Goal: Task Accomplishment & Management: Complete application form

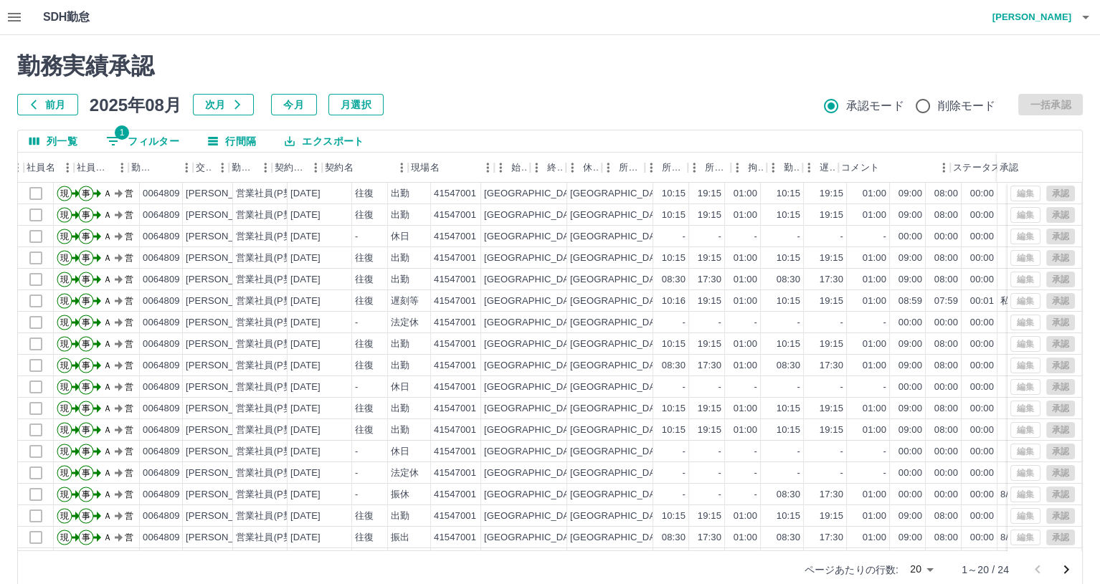
scroll to position [0, 158]
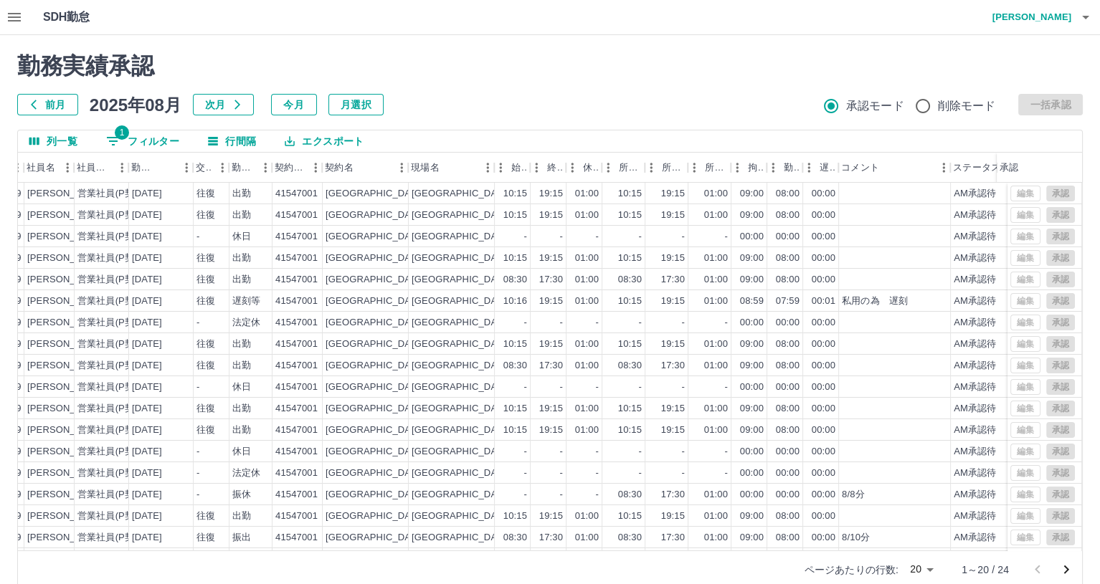
click at [8, 15] on icon "button" at bounding box center [14, 17] width 17 height 17
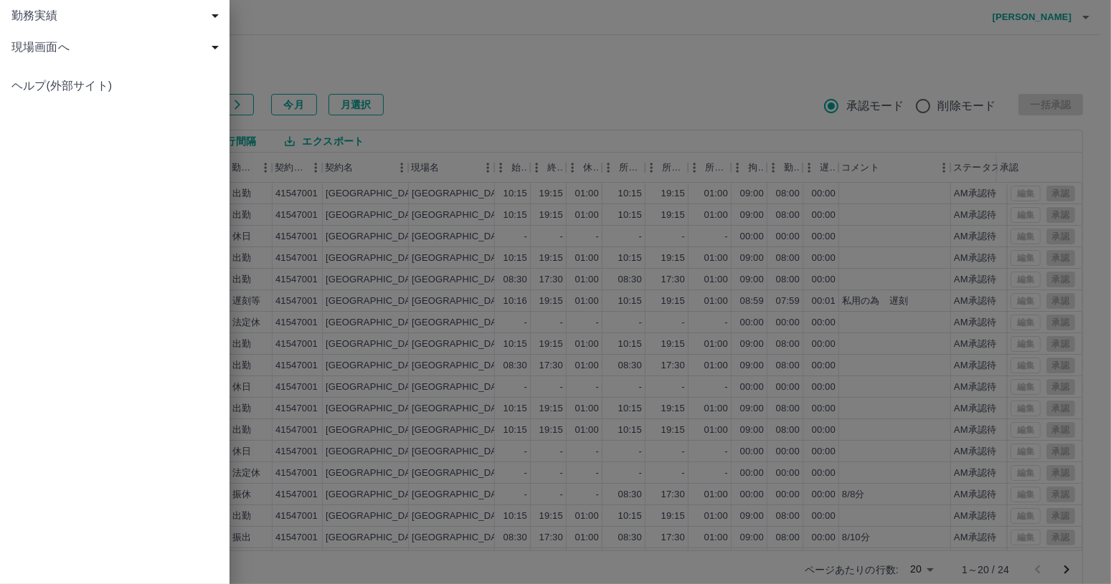
click at [55, 42] on span "現場画面へ" at bounding box center [117, 47] width 212 height 17
click at [65, 73] on span "現場画面へ" at bounding box center [122, 78] width 192 height 17
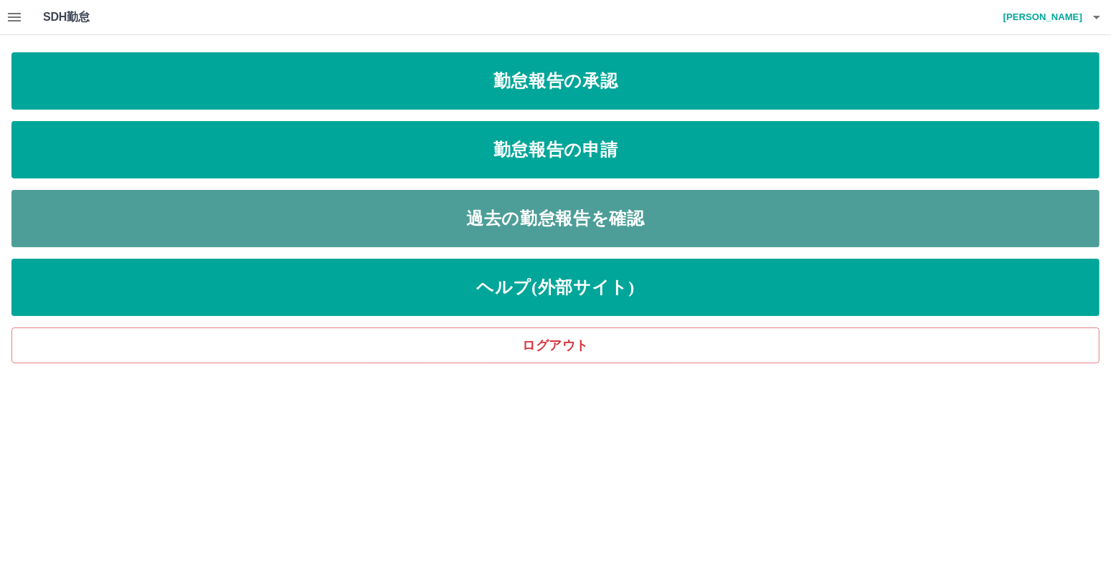
click at [584, 206] on link "過去の勤怠報告を確認" at bounding box center [555, 218] width 1088 height 57
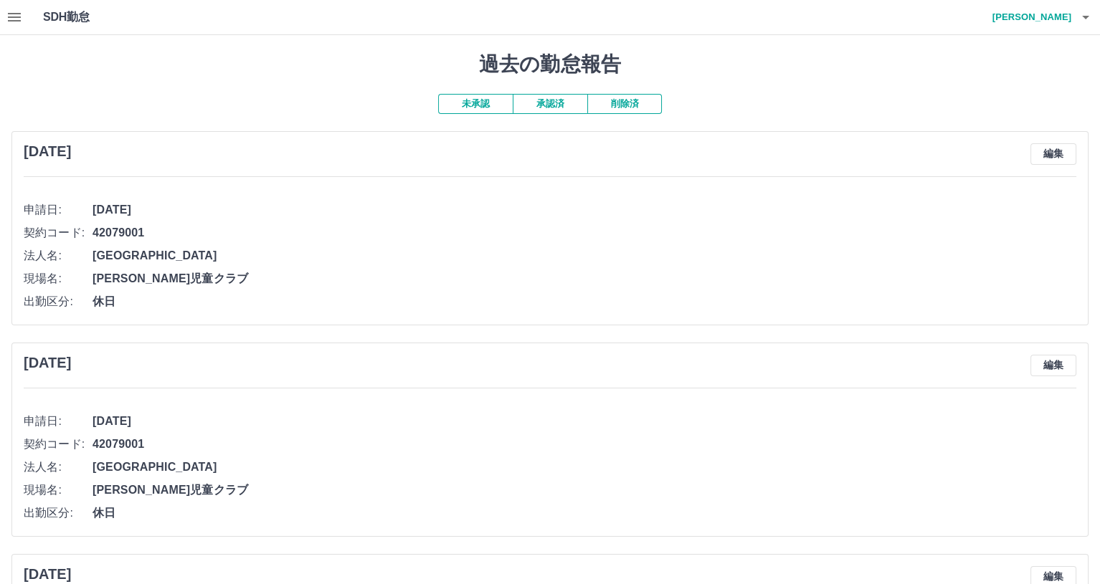
click at [546, 105] on button "承認済" at bounding box center [550, 104] width 75 height 20
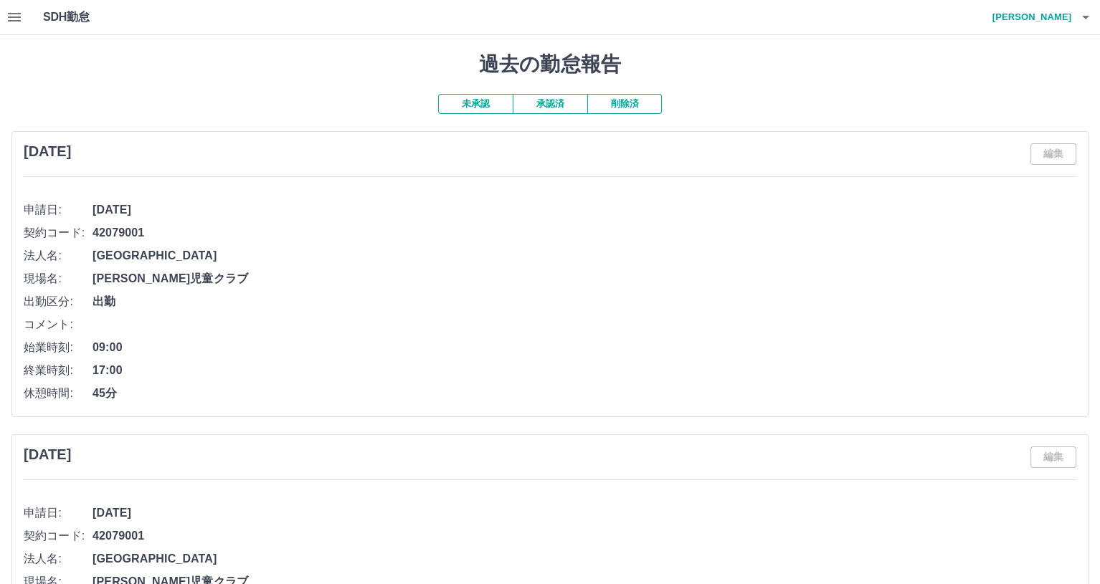
click at [18, 11] on icon "button" at bounding box center [14, 17] width 17 height 17
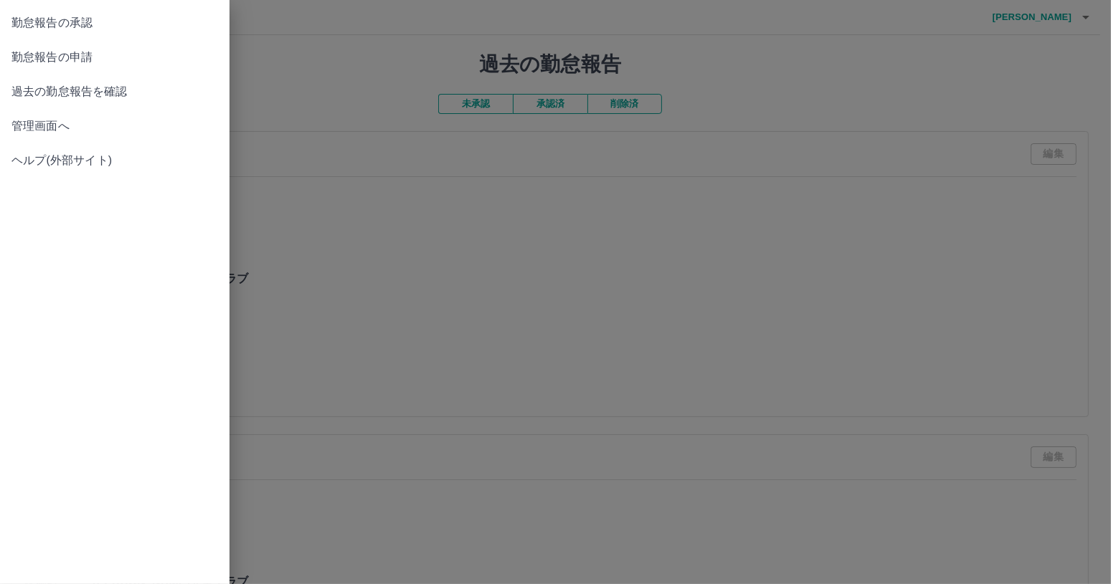
click at [672, 136] on div at bounding box center [555, 292] width 1111 height 584
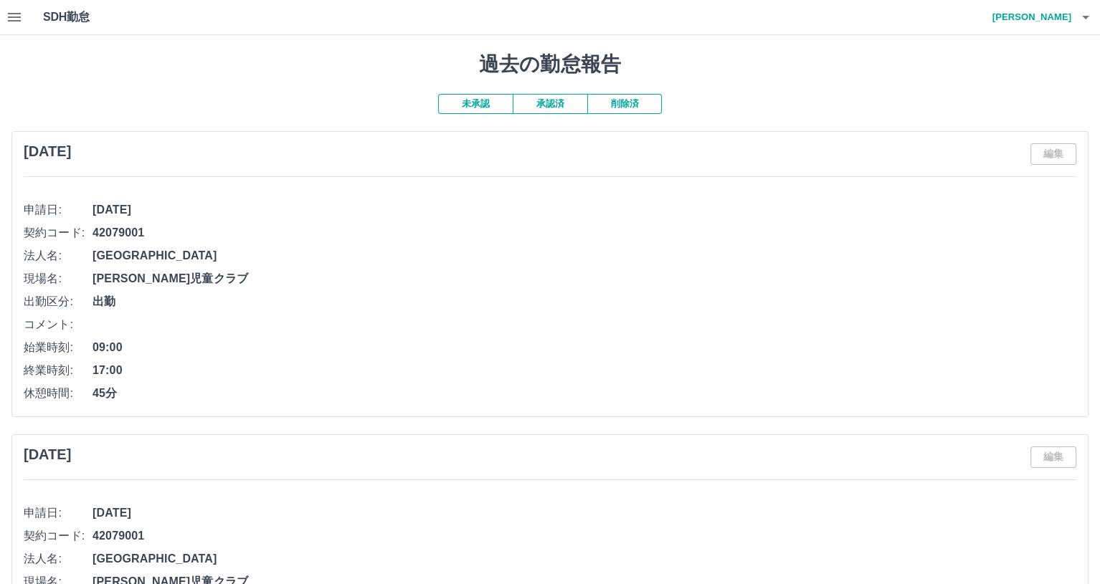
click at [11, 23] on icon "button" at bounding box center [14, 17] width 17 height 17
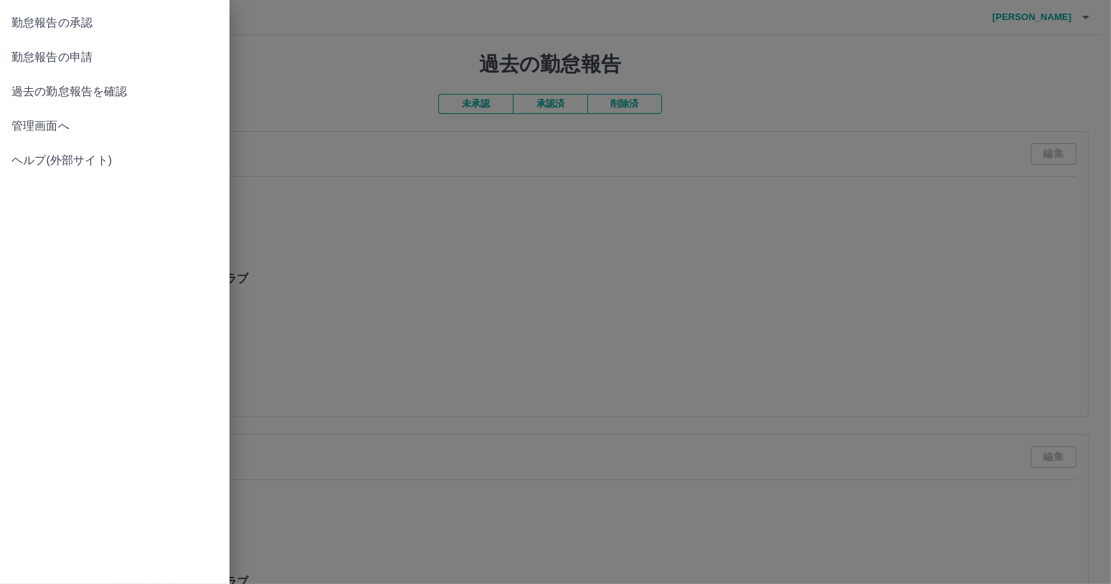
click at [62, 131] on span "管理画面へ" at bounding box center [114, 126] width 207 height 17
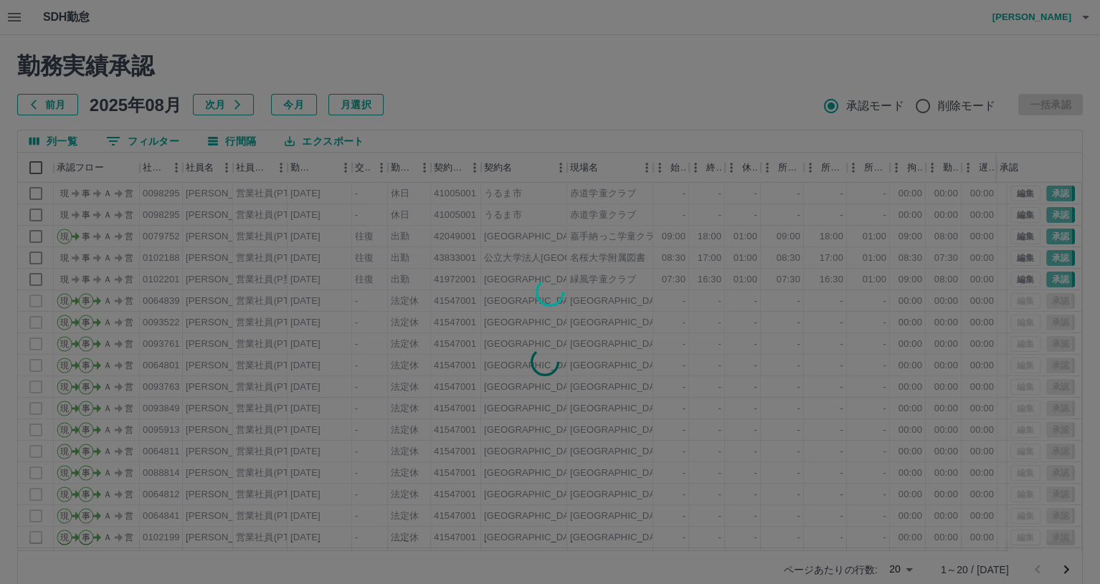
click at [9, 18] on div at bounding box center [550, 292] width 1100 height 584
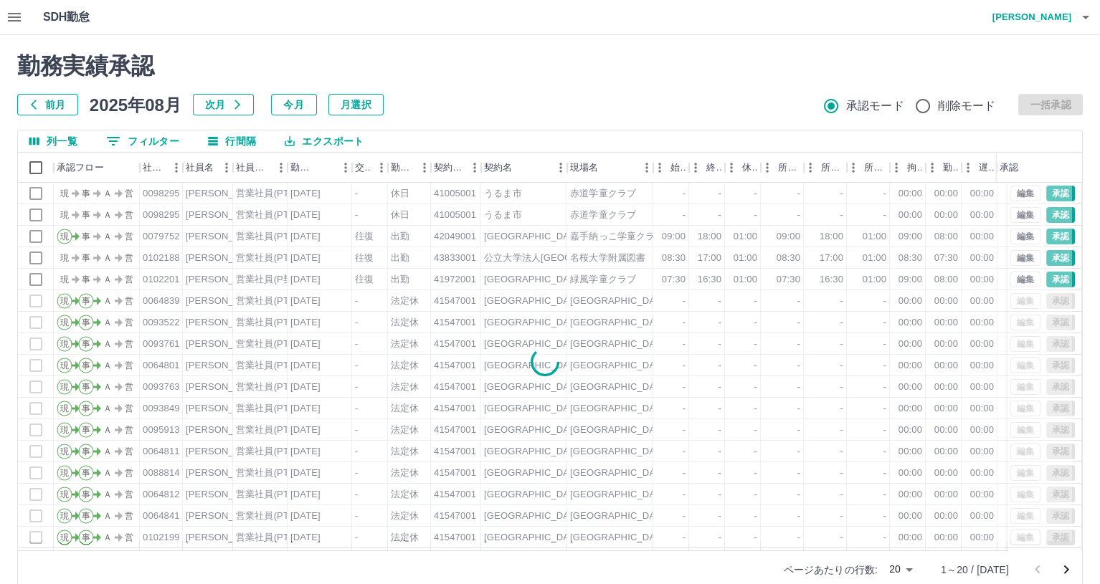
click at [9, 18] on icon "button" at bounding box center [14, 17] width 17 height 17
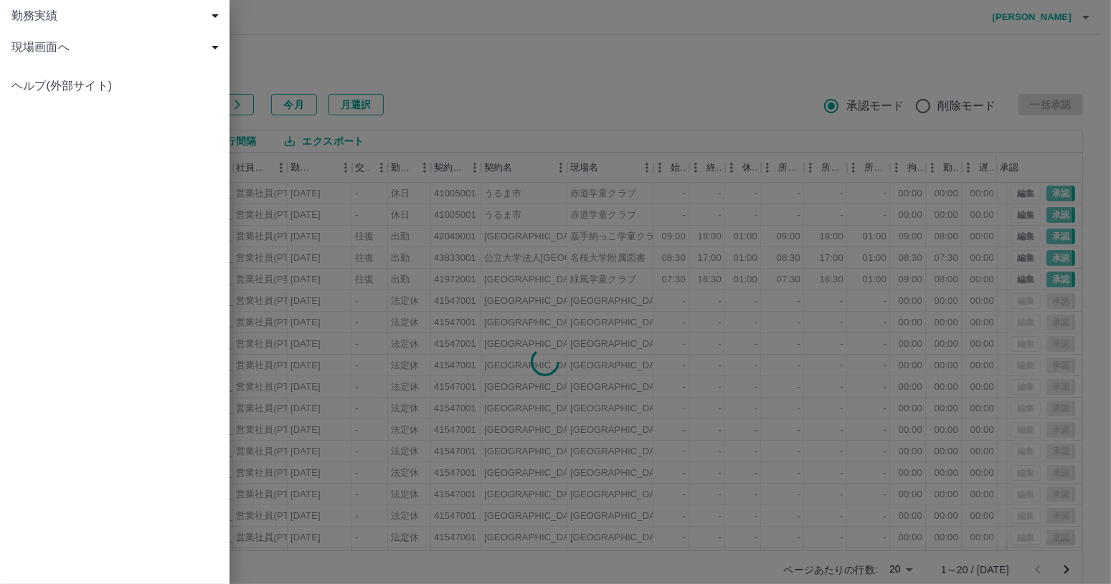
click at [124, 56] on div "現場画面へ" at bounding box center [114, 48] width 229 height 32
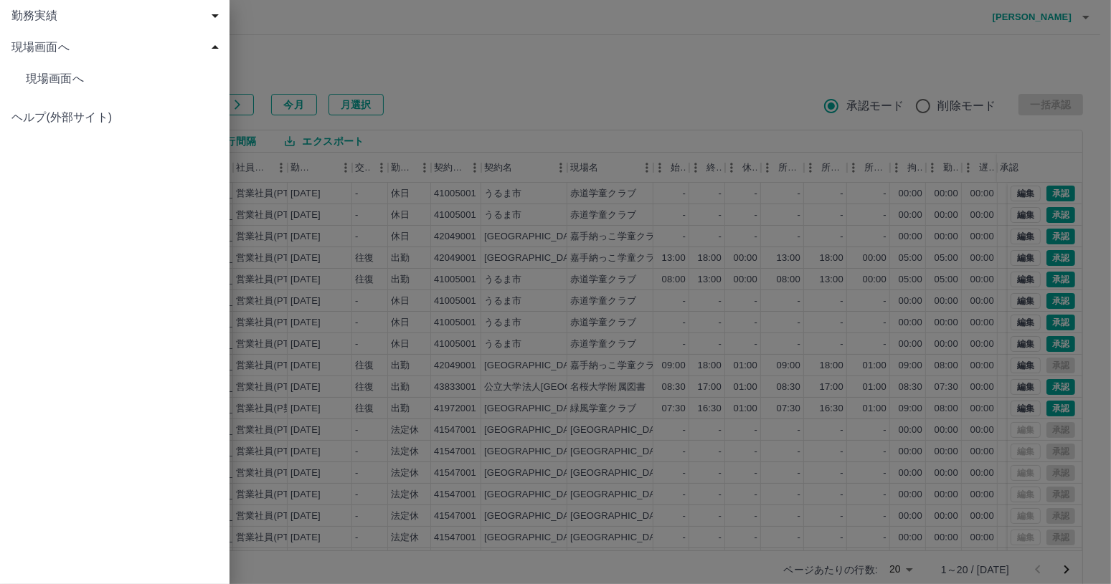
click at [136, 80] on span "現場画面へ" at bounding box center [122, 78] width 192 height 17
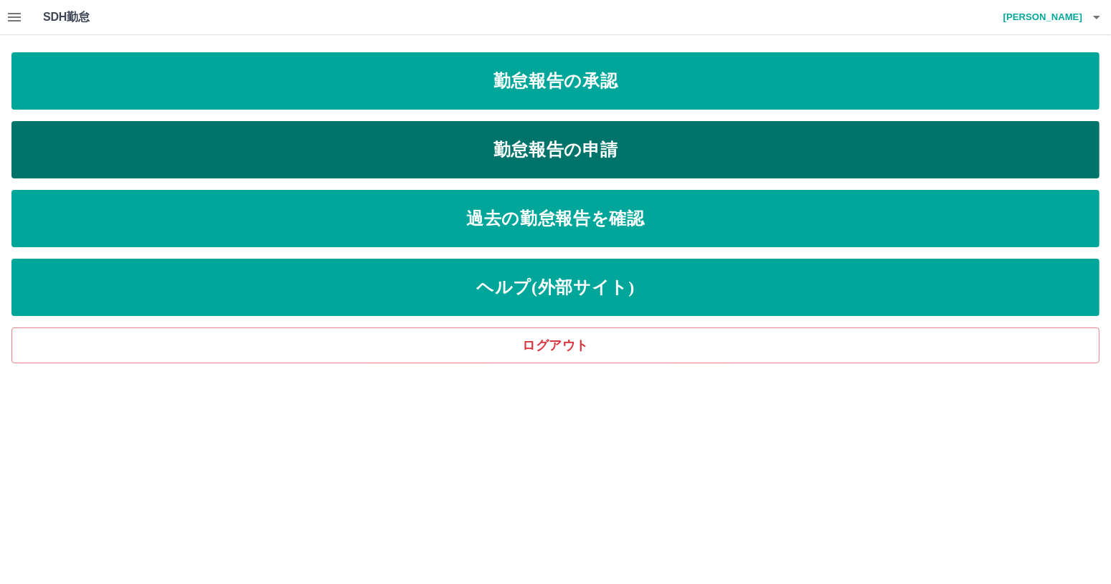
click at [570, 141] on link "勤怠報告の申請" at bounding box center [555, 149] width 1088 height 57
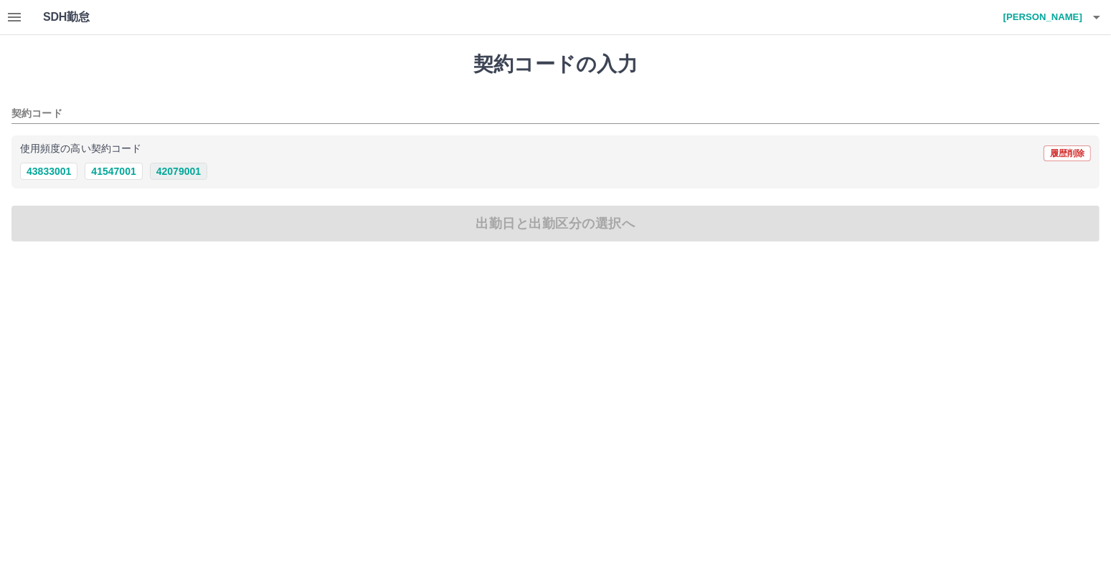
click at [190, 176] on button "42079001" at bounding box center [178, 171] width 57 height 17
type input "********"
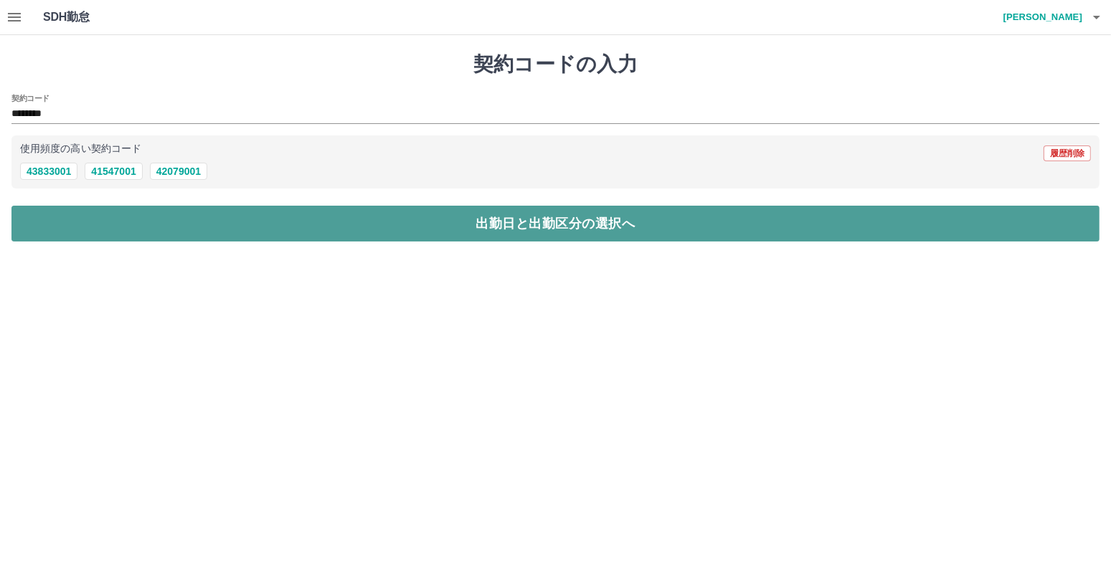
click at [186, 229] on button "出勤日と出勤区分の選択へ" at bounding box center [555, 224] width 1088 height 36
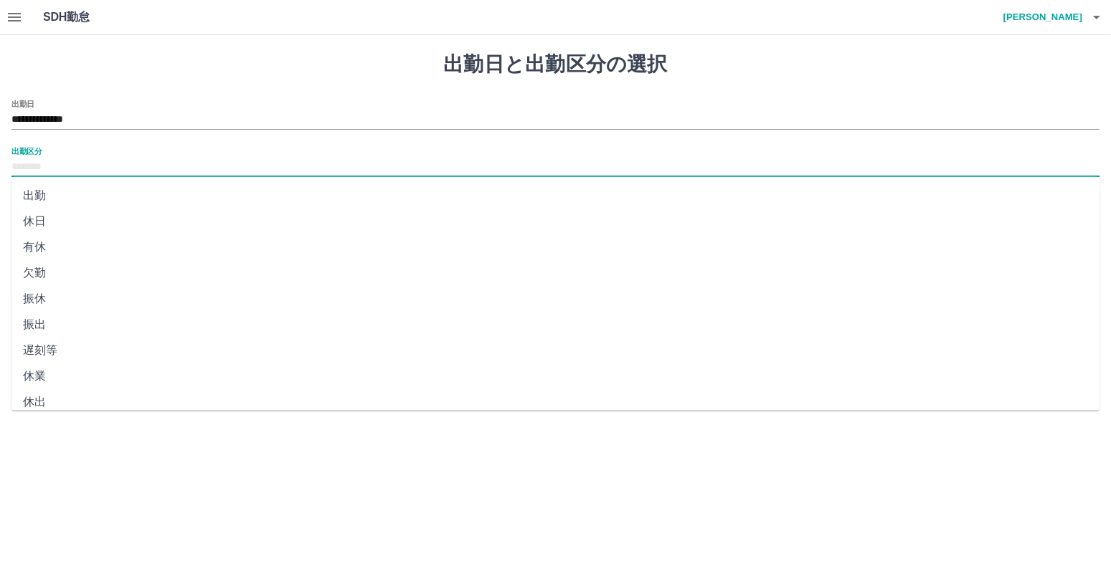
click at [103, 167] on input "出勤区分" at bounding box center [555, 167] width 1088 height 18
click at [31, 191] on li "出勤" at bounding box center [555, 196] width 1088 height 26
type input "**"
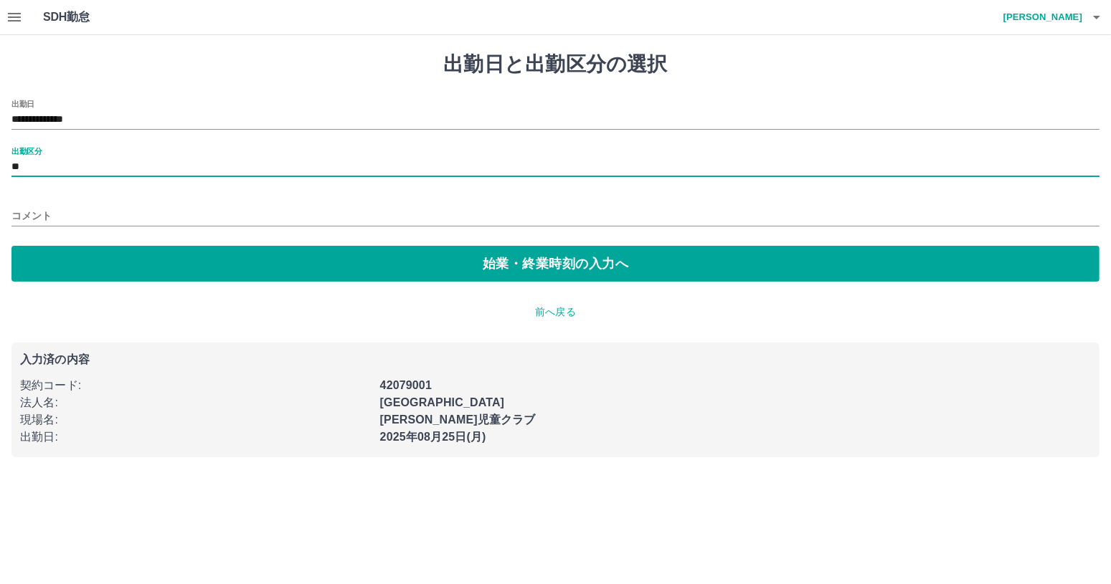
click at [107, 215] on input "コメント" at bounding box center [555, 216] width 1088 height 21
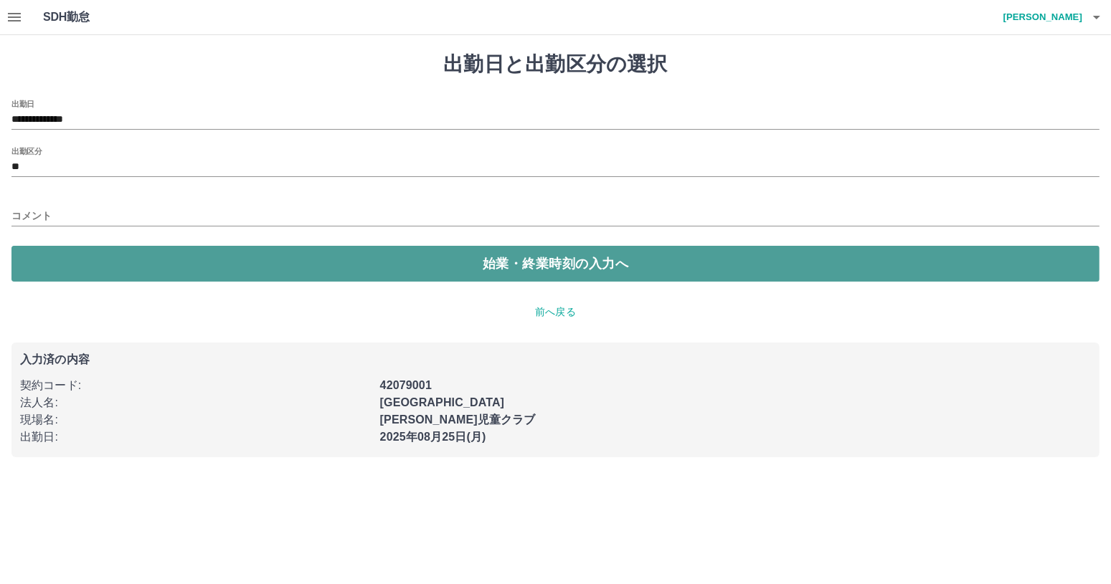
click at [67, 266] on button "始業・終業時刻の入力へ" at bounding box center [555, 264] width 1088 height 36
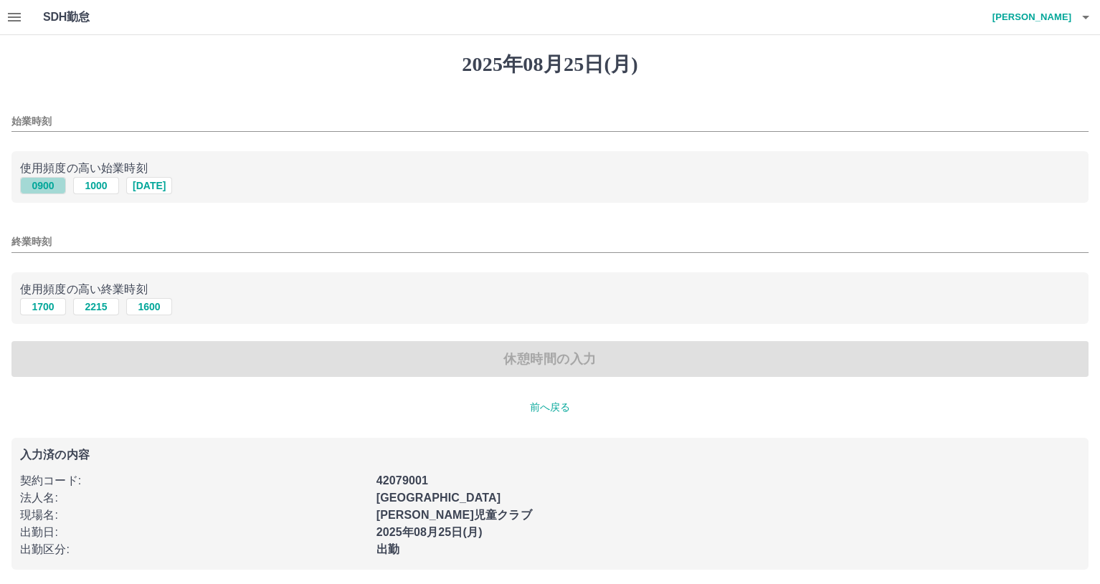
click at [39, 190] on button "0900" at bounding box center [43, 185] width 46 height 17
type input "****"
click at [42, 305] on button "1700" at bounding box center [43, 306] width 46 height 17
type input "****"
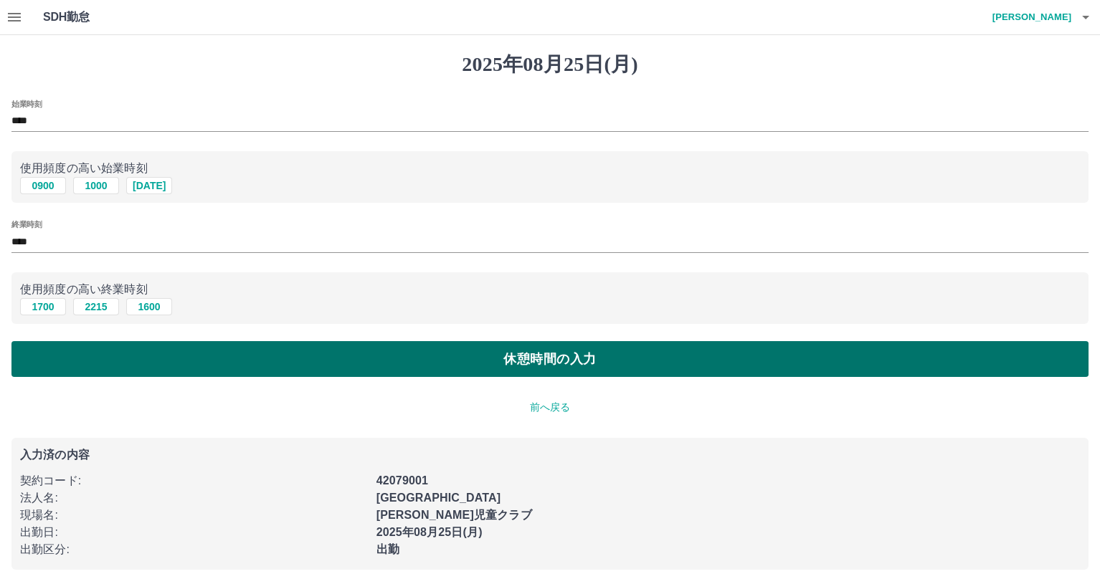
drag, startPoint x: 388, startPoint y: 359, endPoint x: 376, endPoint y: 357, distance: 11.7
click at [387, 357] on button "休憩時間の入力" at bounding box center [549, 359] width 1077 height 36
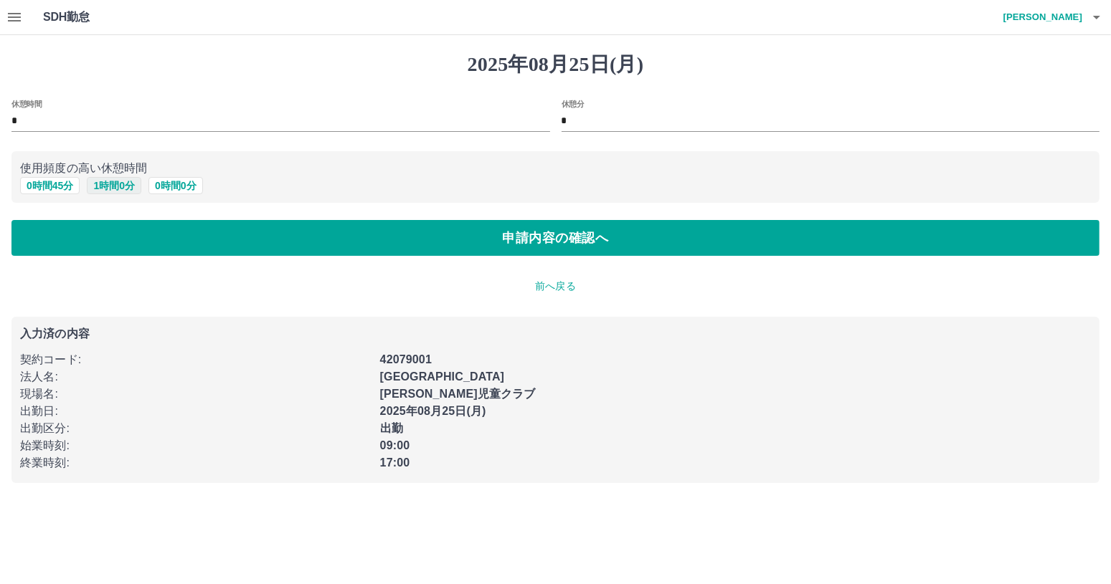
click at [118, 186] on button "1 時間 0 分" at bounding box center [114, 185] width 54 height 17
type input "*"
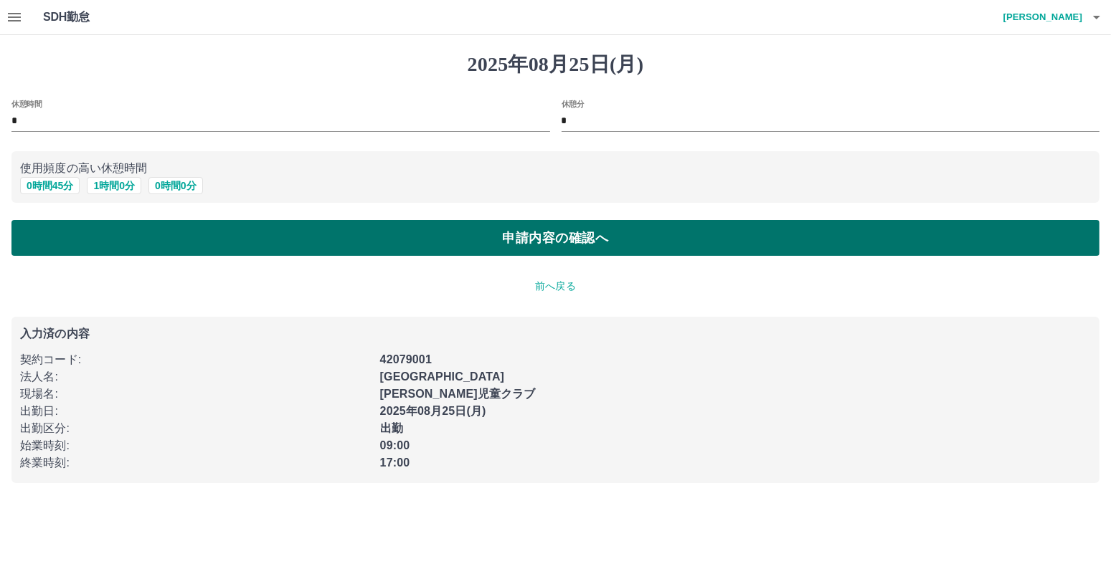
click at [518, 240] on button "申請内容の確認へ" at bounding box center [555, 238] width 1088 height 36
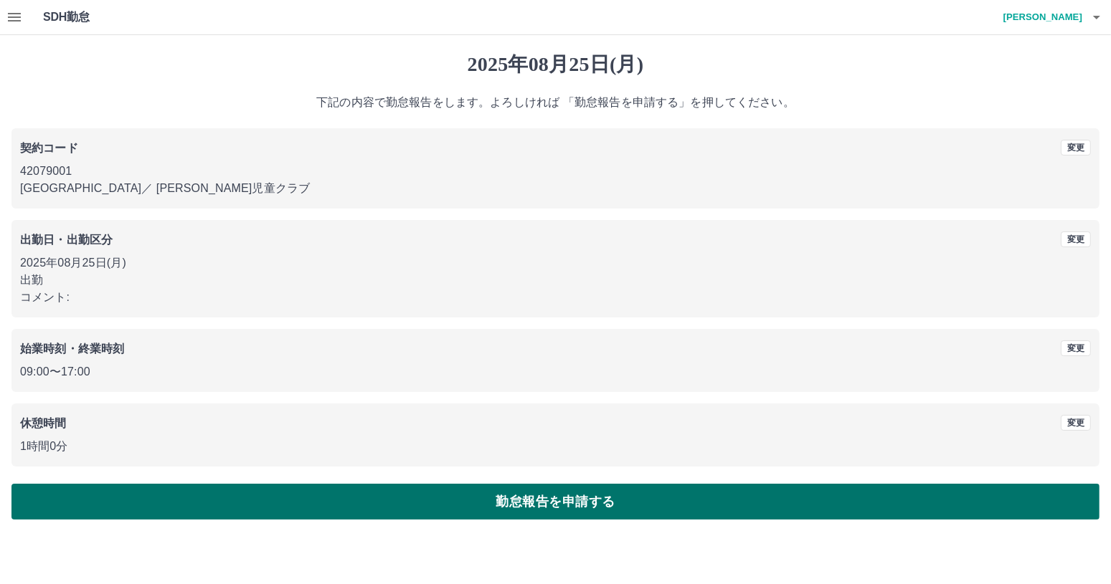
click at [535, 498] on button "勤怠報告を申請する" at bounding box center [555, 502] width 1088 height 36
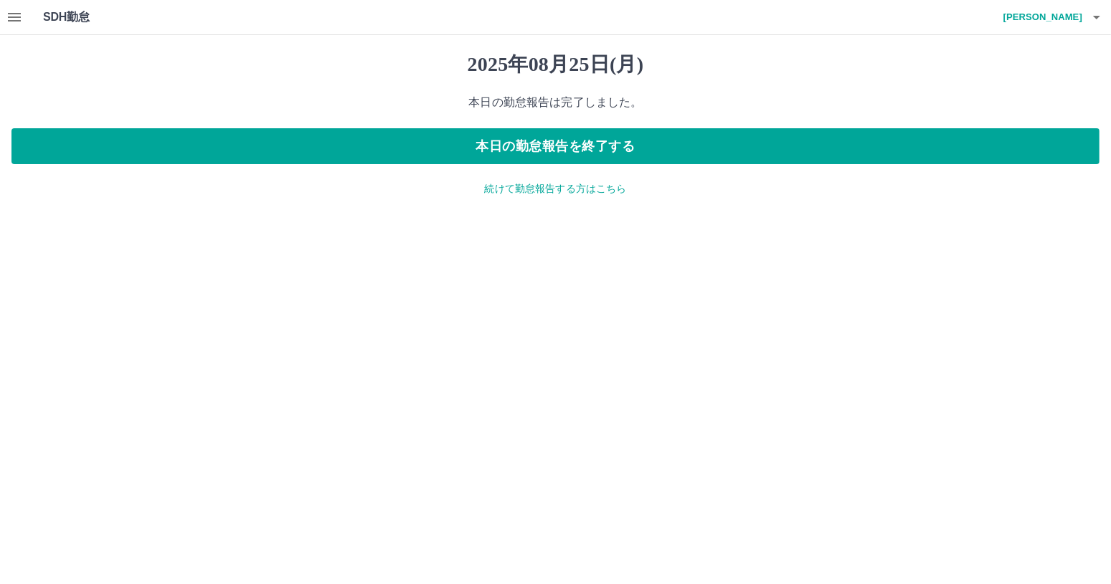
click at [7, 11] on icon "button" at bounding box center [14, 17] width 17 height 17
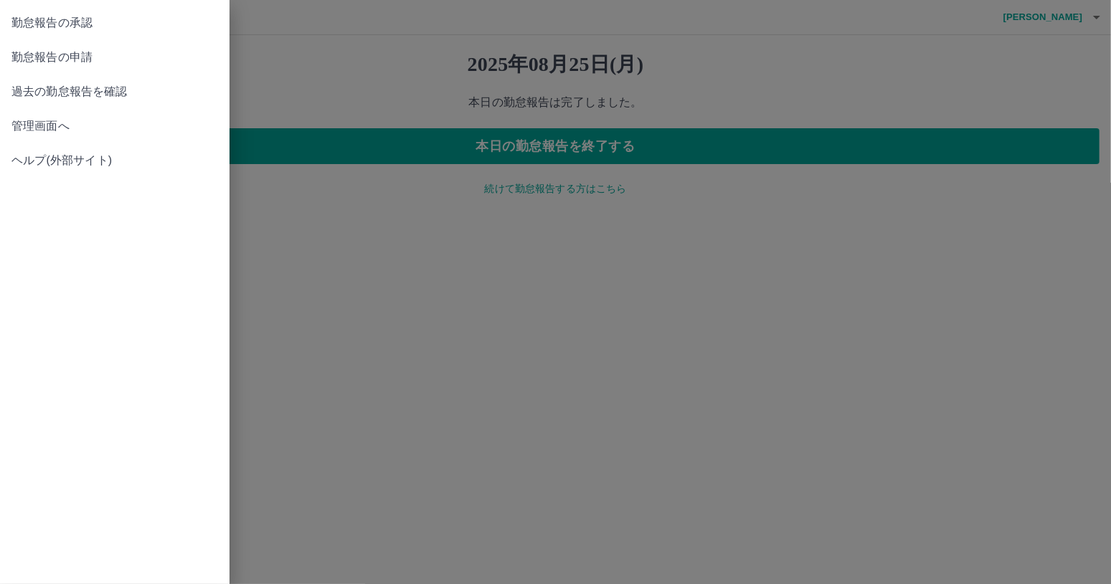
click at [34, 122] on span "管理画面へ" at bounding box center [114, 126] width 207 height 17
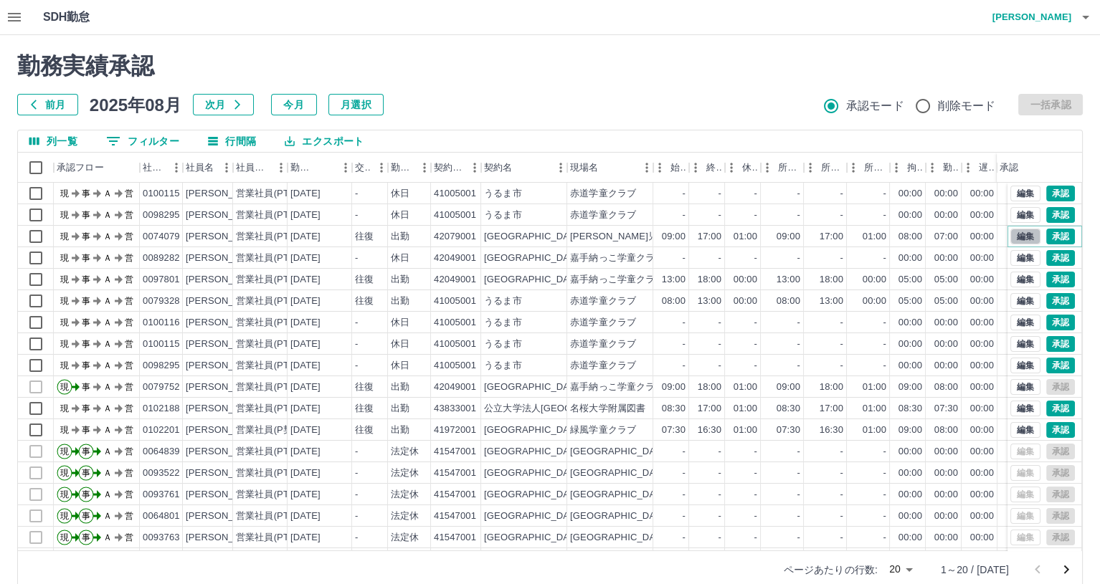
click at [1013, 236] on button "編集" at bounding box center [1025, 237] width 30 height 16
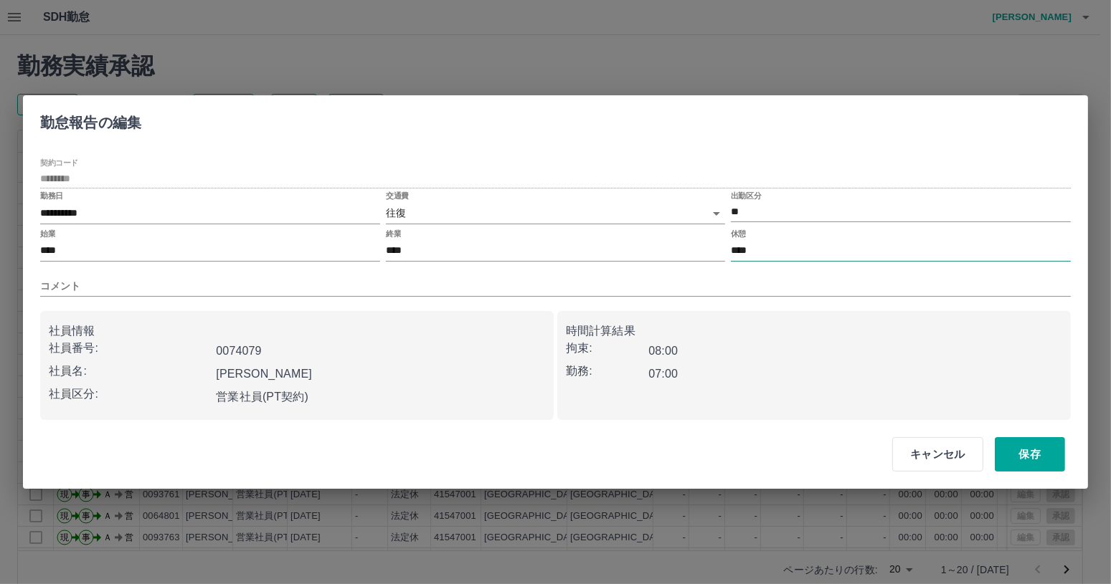
click at [751, 247] on input "****" at bounding box center [901, 251] width 340 height 21
type input "****"
click at [1044, 454] on button "保存" at bounding box center [1030, 454] width 70 height 34
